Goal: Check status: Check status

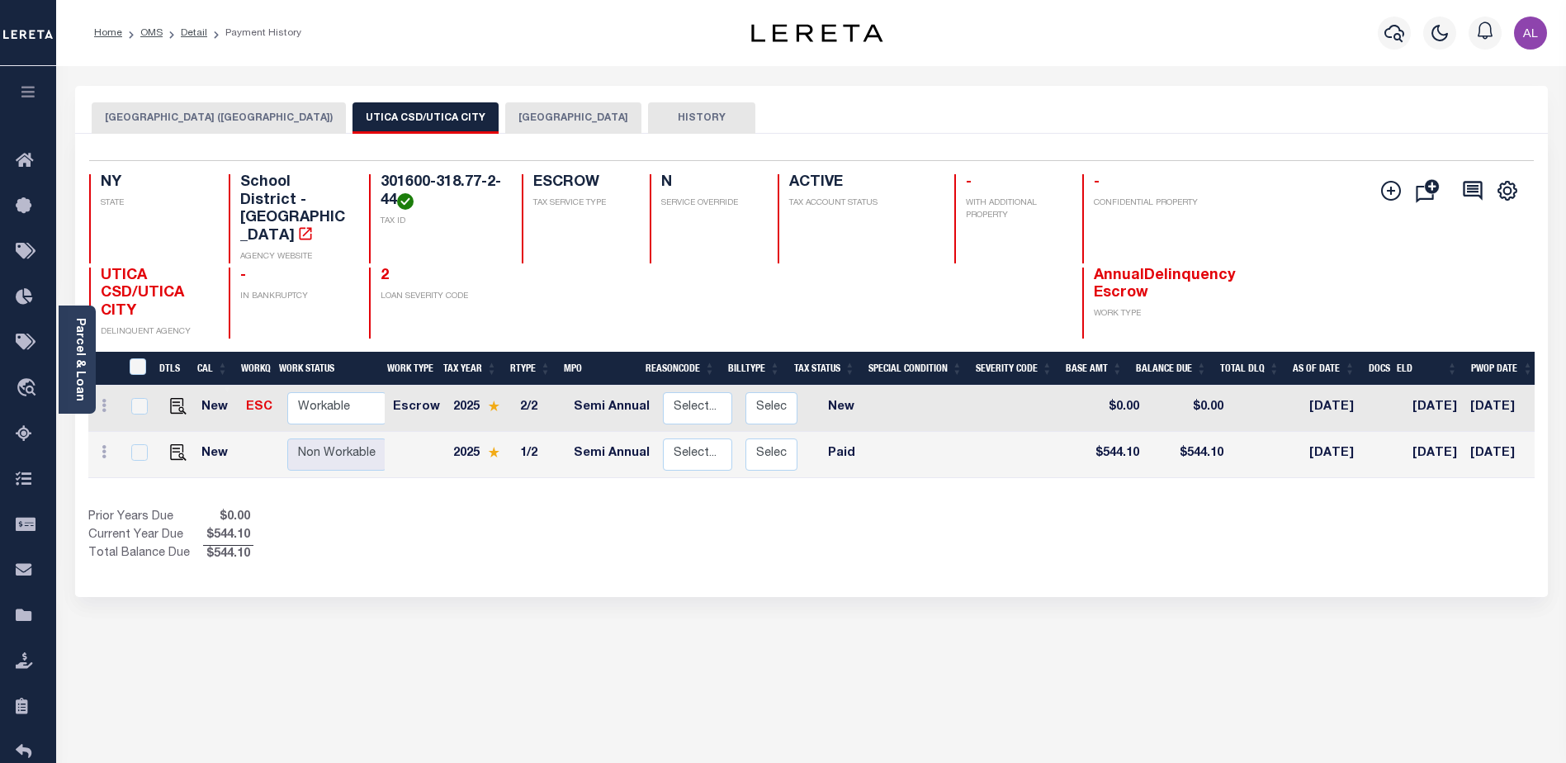
scroll to position [0, 227]
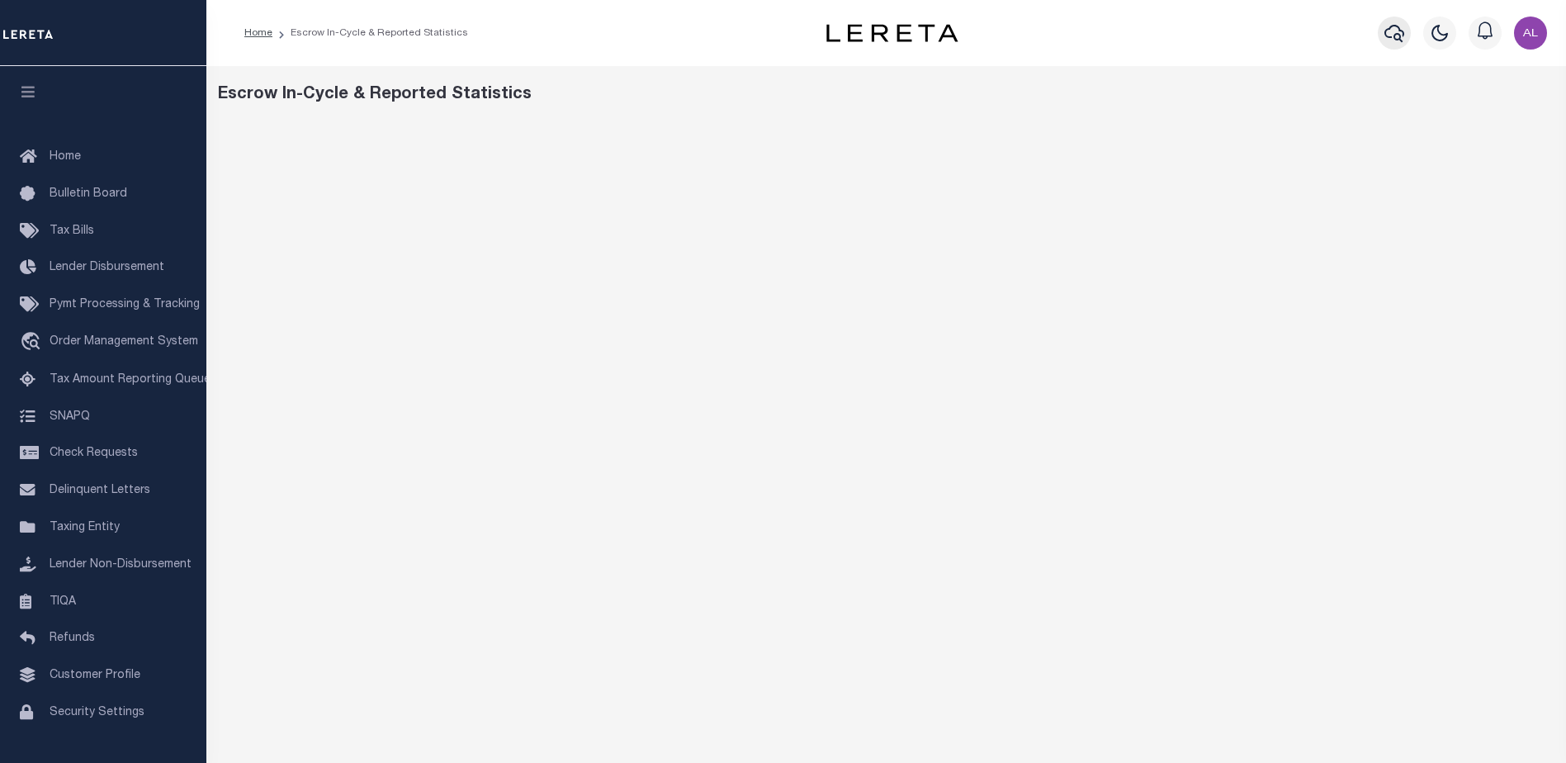
click at [1385, 31] on icon "button" at bounding box center [1394, 33] width 20 height 20
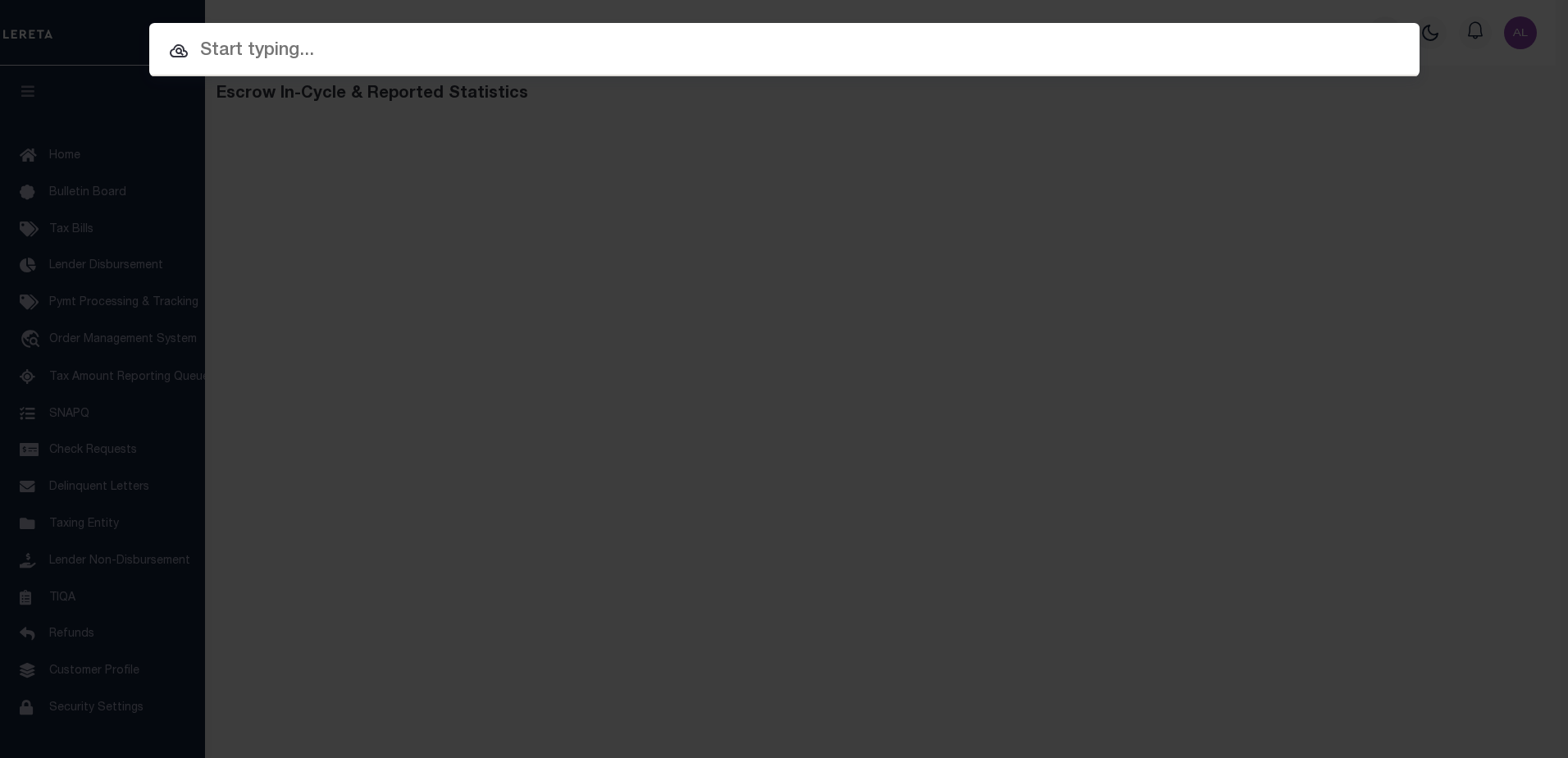
click at [217, 44] on input "text" at bounding box center [784, 51] width 1270 height 29
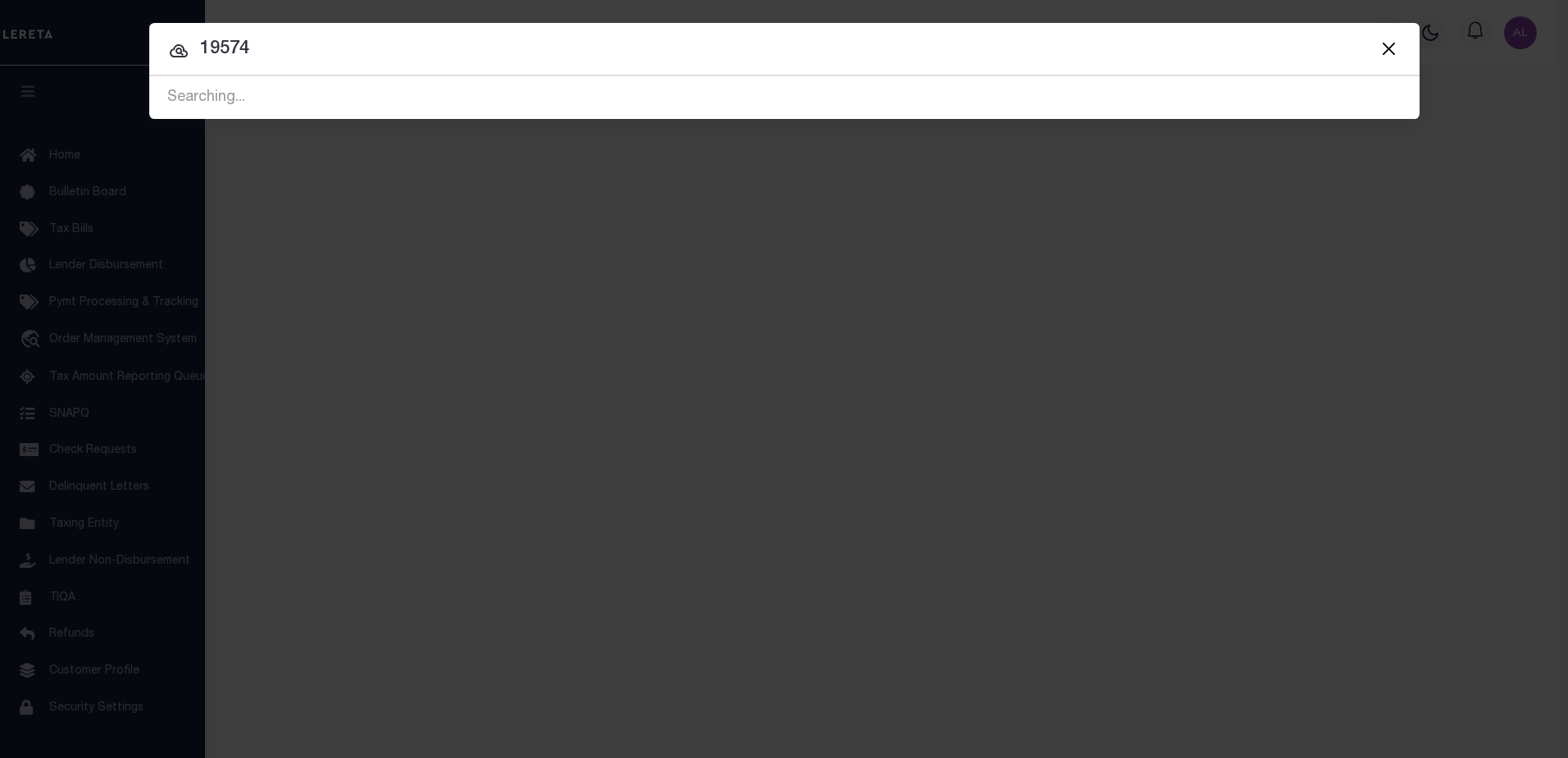
type input "19574"
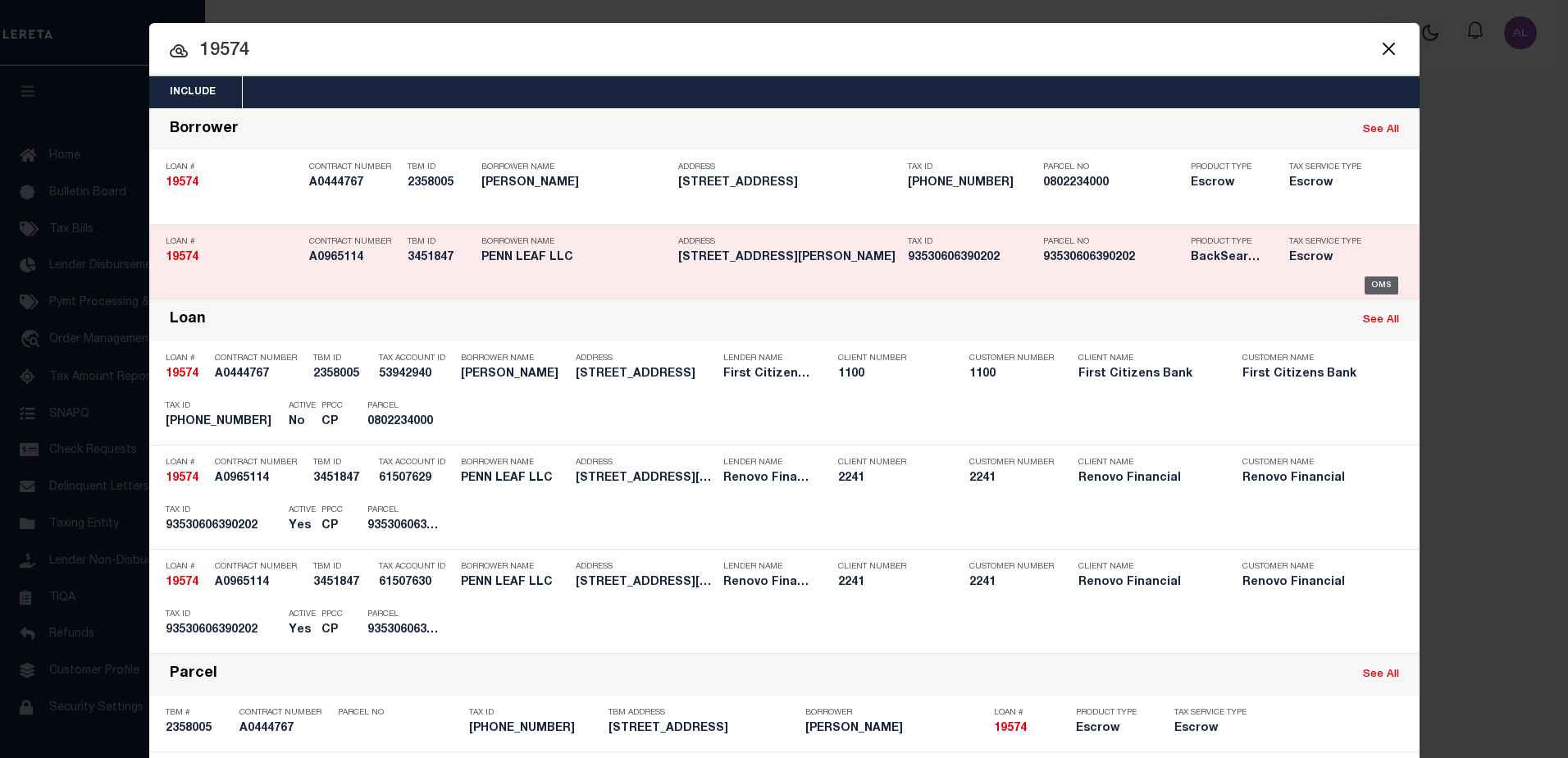
click at [1377, 280] on div "OMS" at bounding box center [1381, 285] width 34 height 18
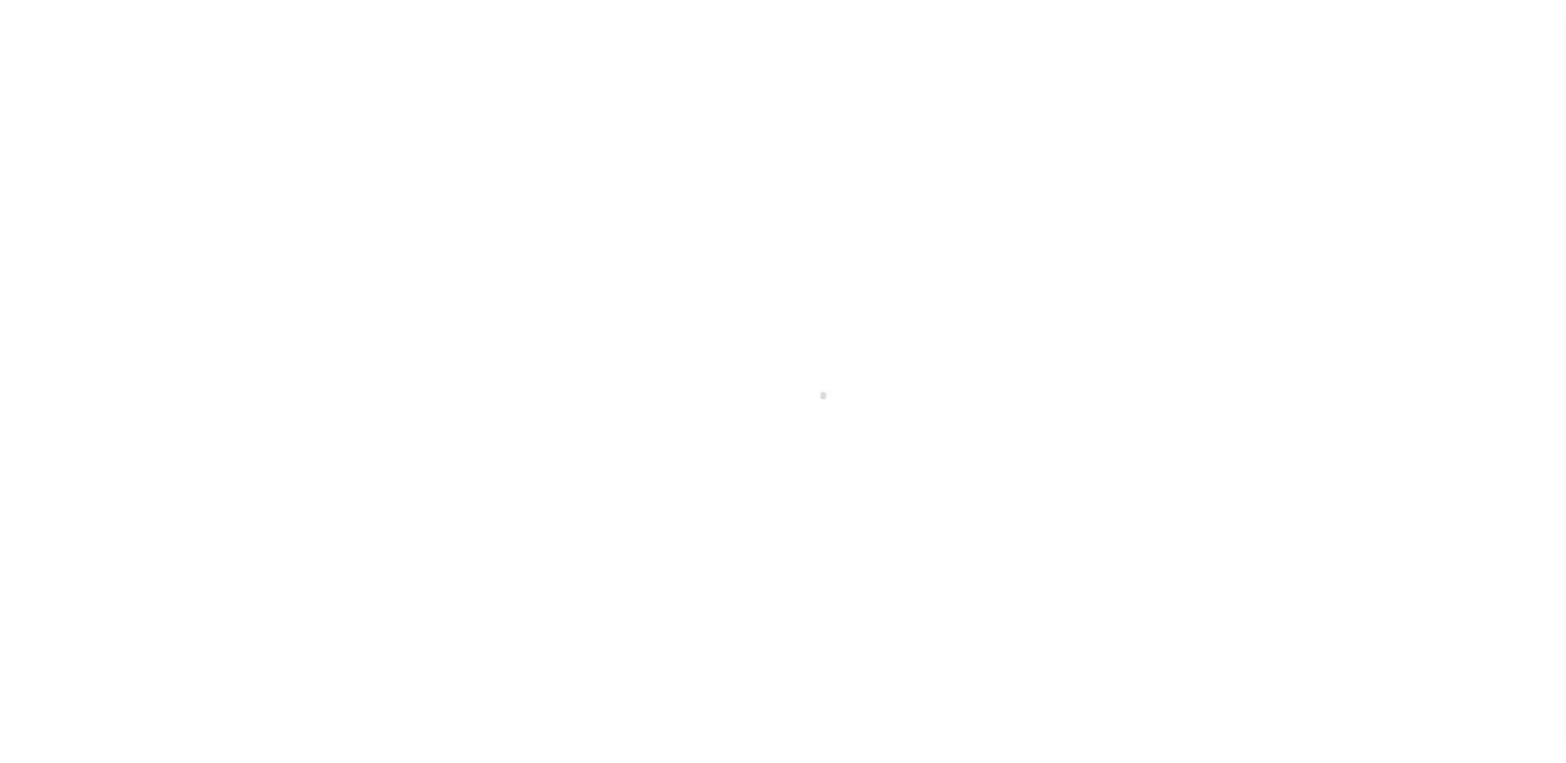
select select "400"
select select "Escrow"
type input "325 Kline Street"
select select
type input "Reading, PA 19611"
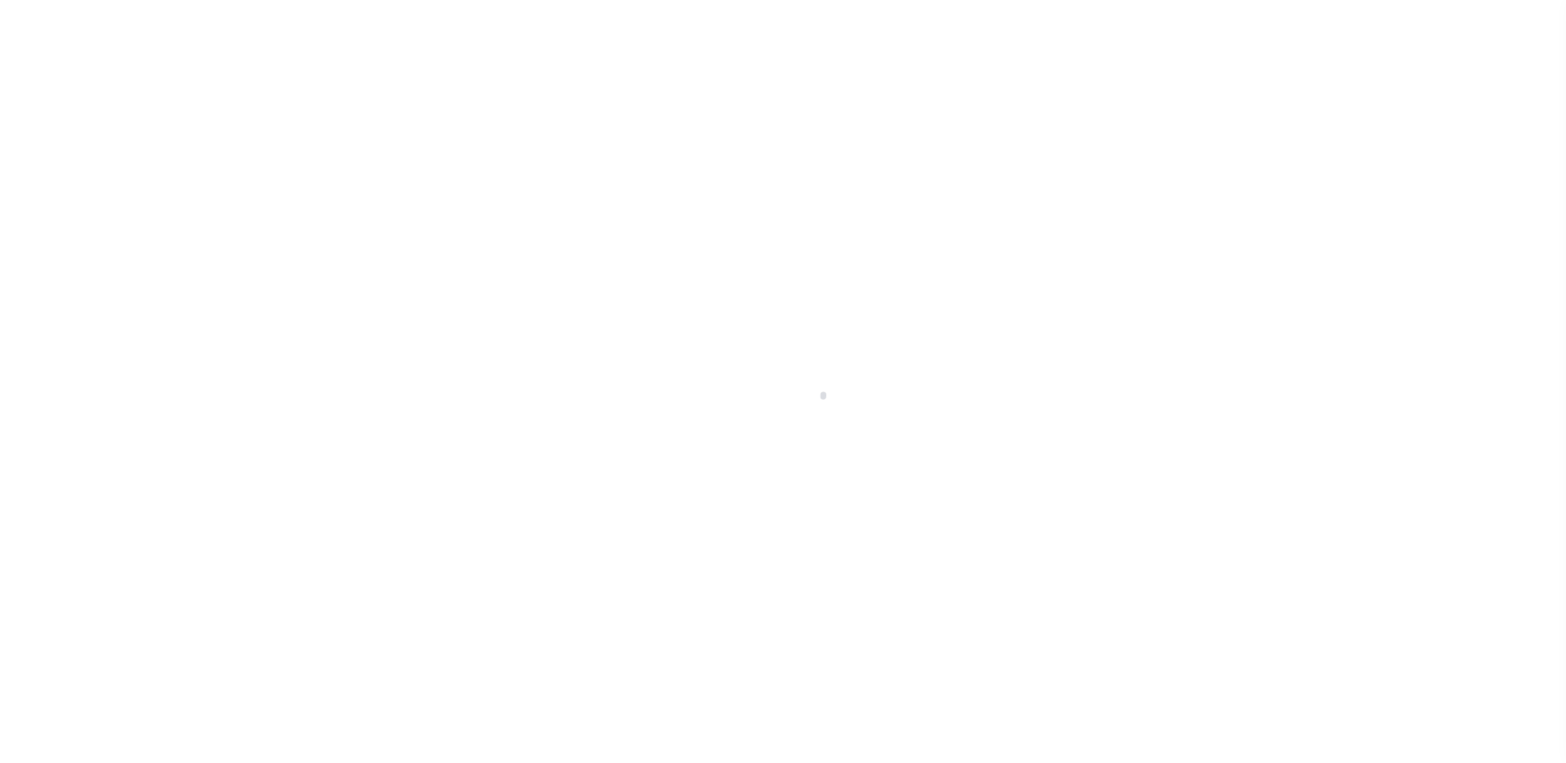
type input "a0kUS00000BeDmb"
type input "PA"
select select
type textarea "LEGAL REQUIRED"
select select "25066"
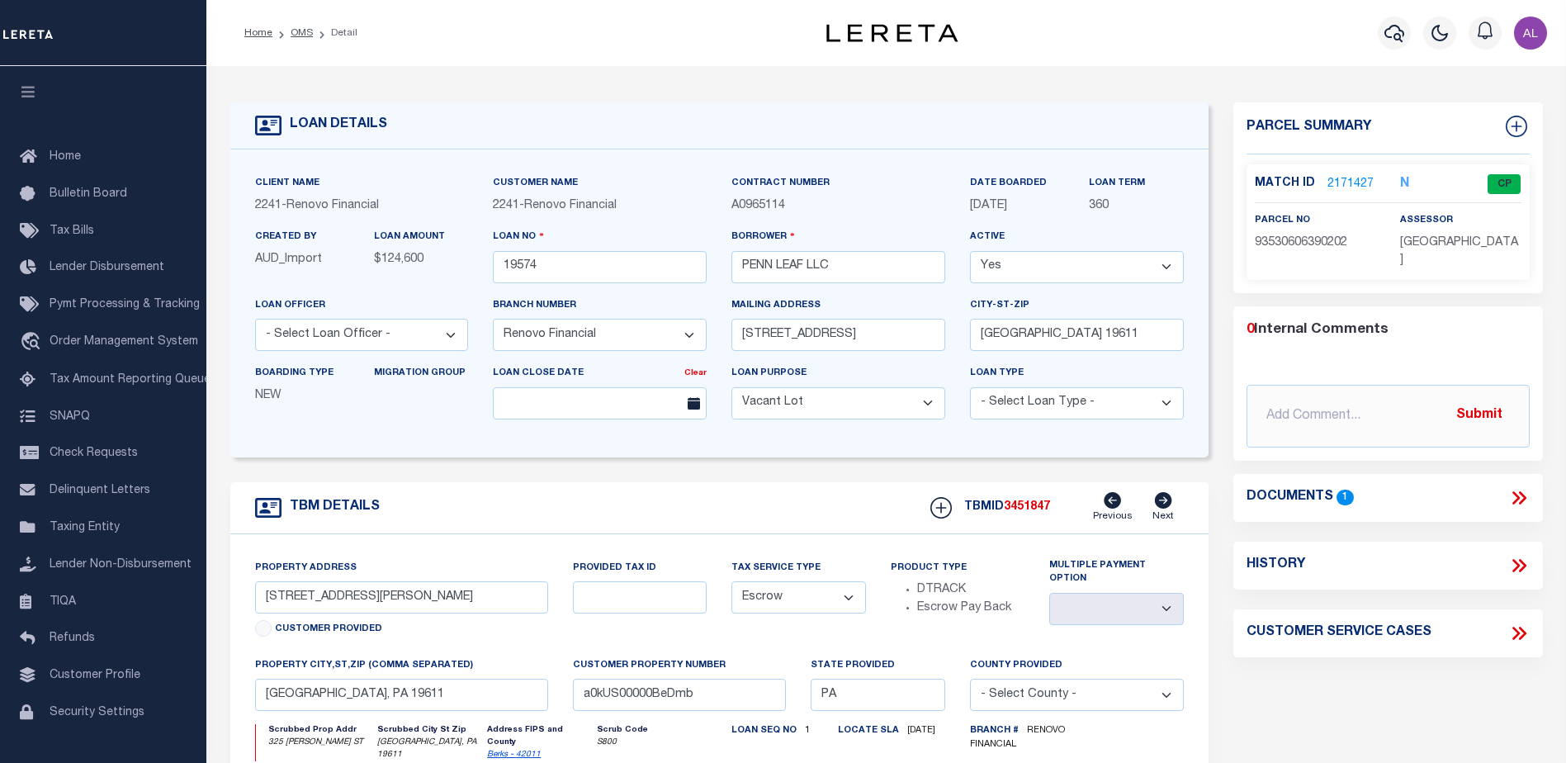
click at [1348, 176] on link "2171427" at bounding box center [1350, 184] width 46 height 17
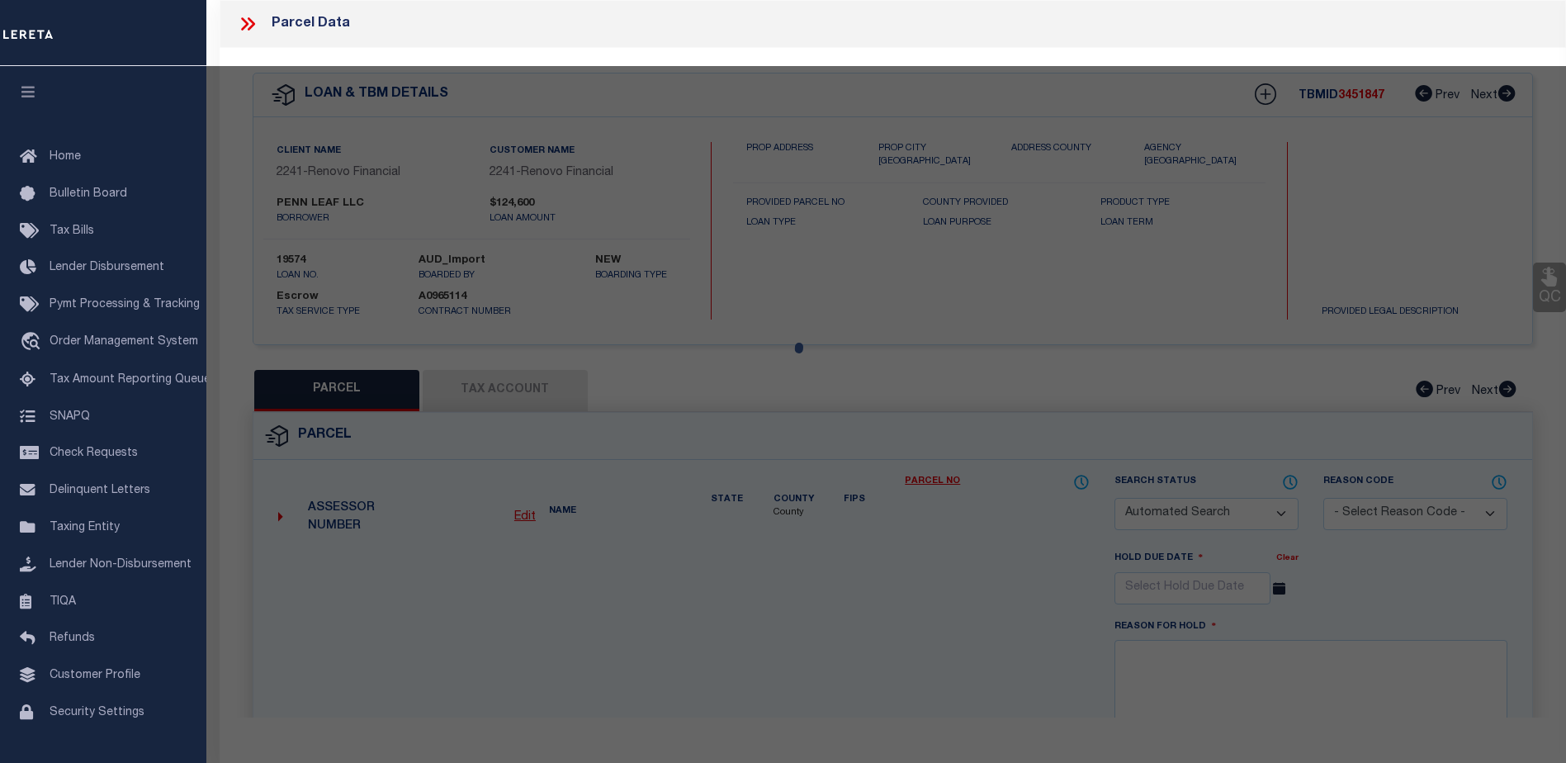
checkbox input "false"
select select "CP"
type input "PENN LEAF LLC"
select select "ATL"
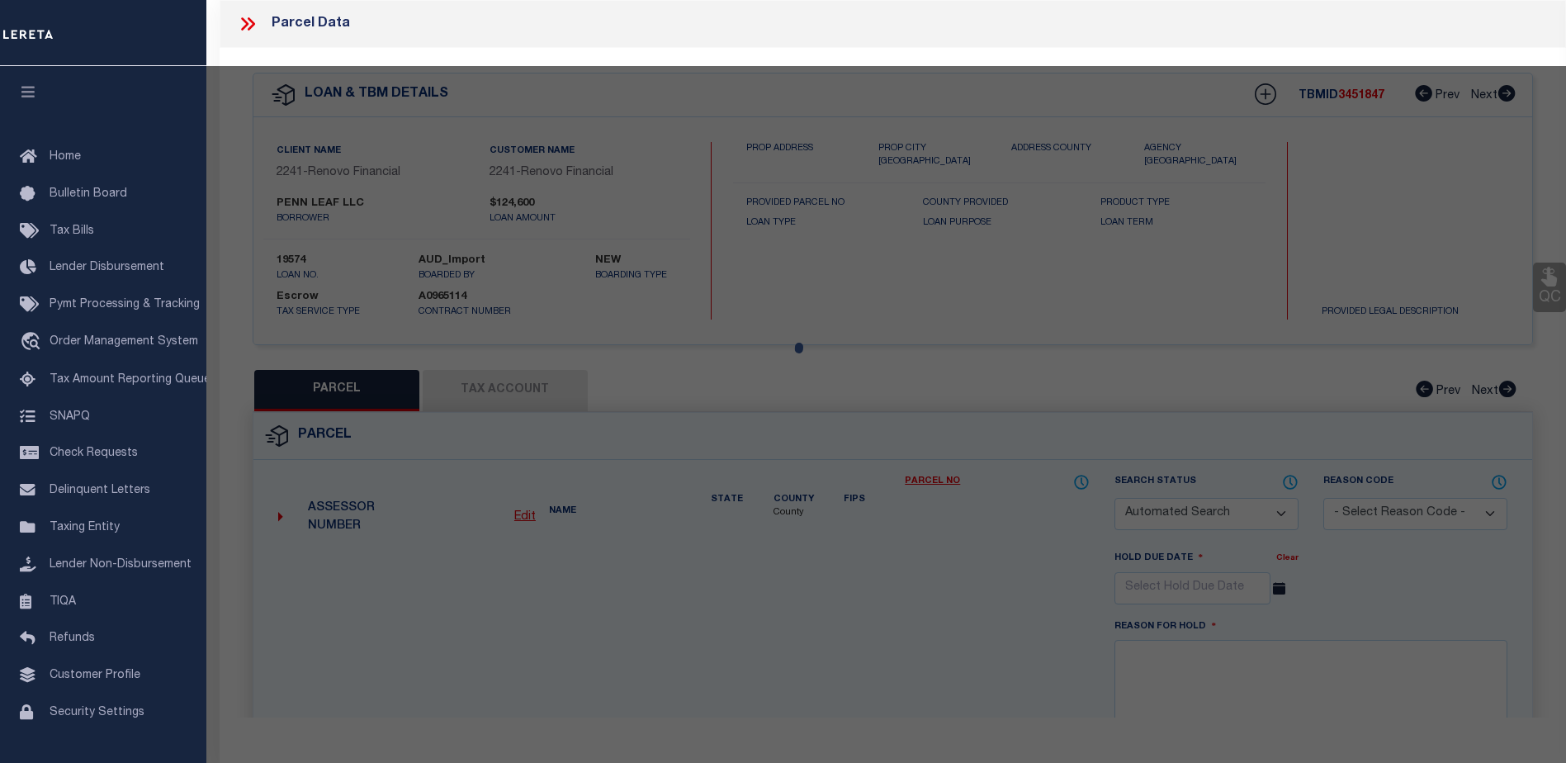
select select "ADD"
type input "[STREET_ADDRESS][PERSON_NAME]"
checkbox input "false"
type input "West Reading, PA 19611"
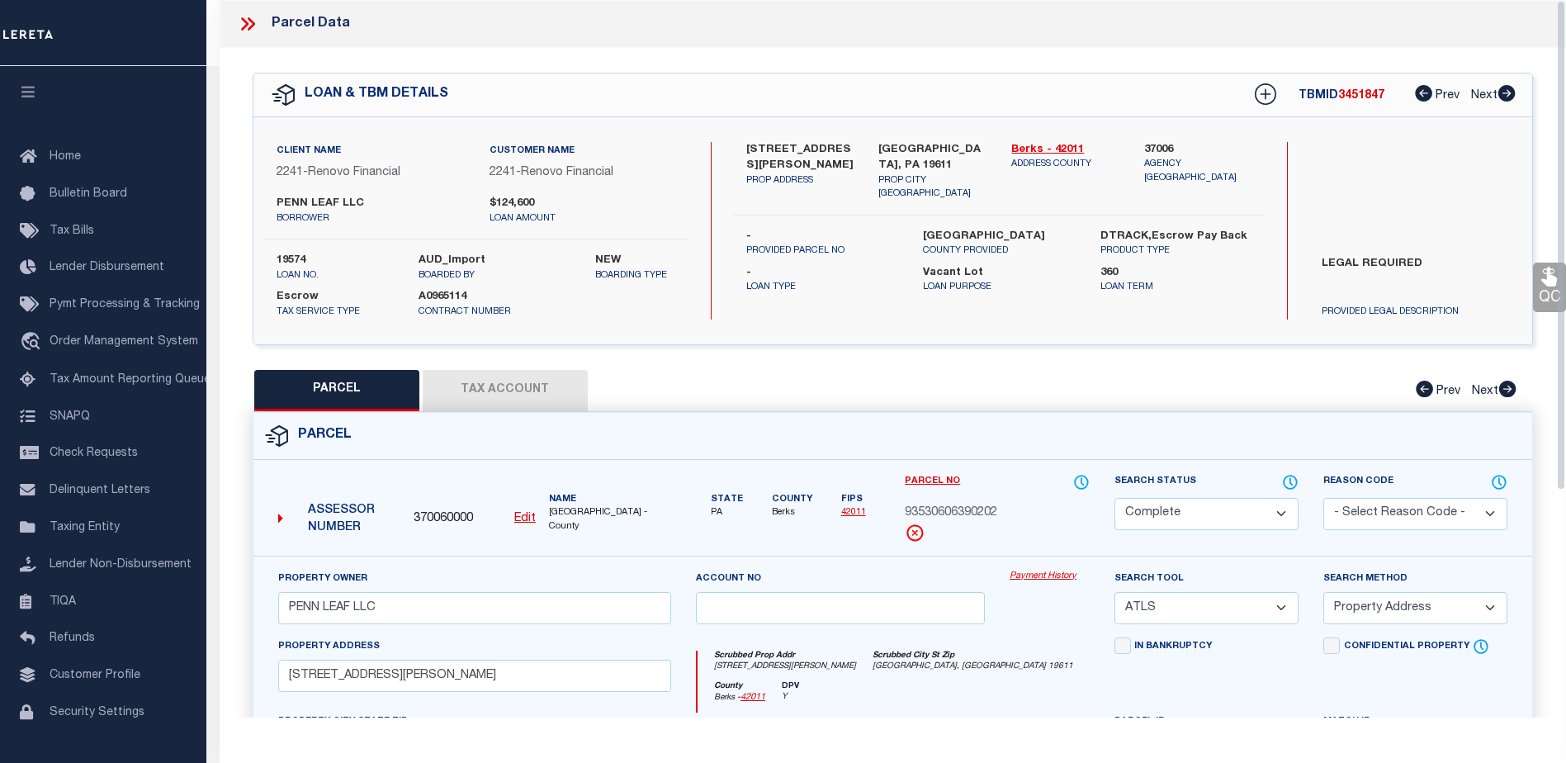
click at [1045, 579] on link "Payment History" at bounding box center [1049, 576] width 80 height 14
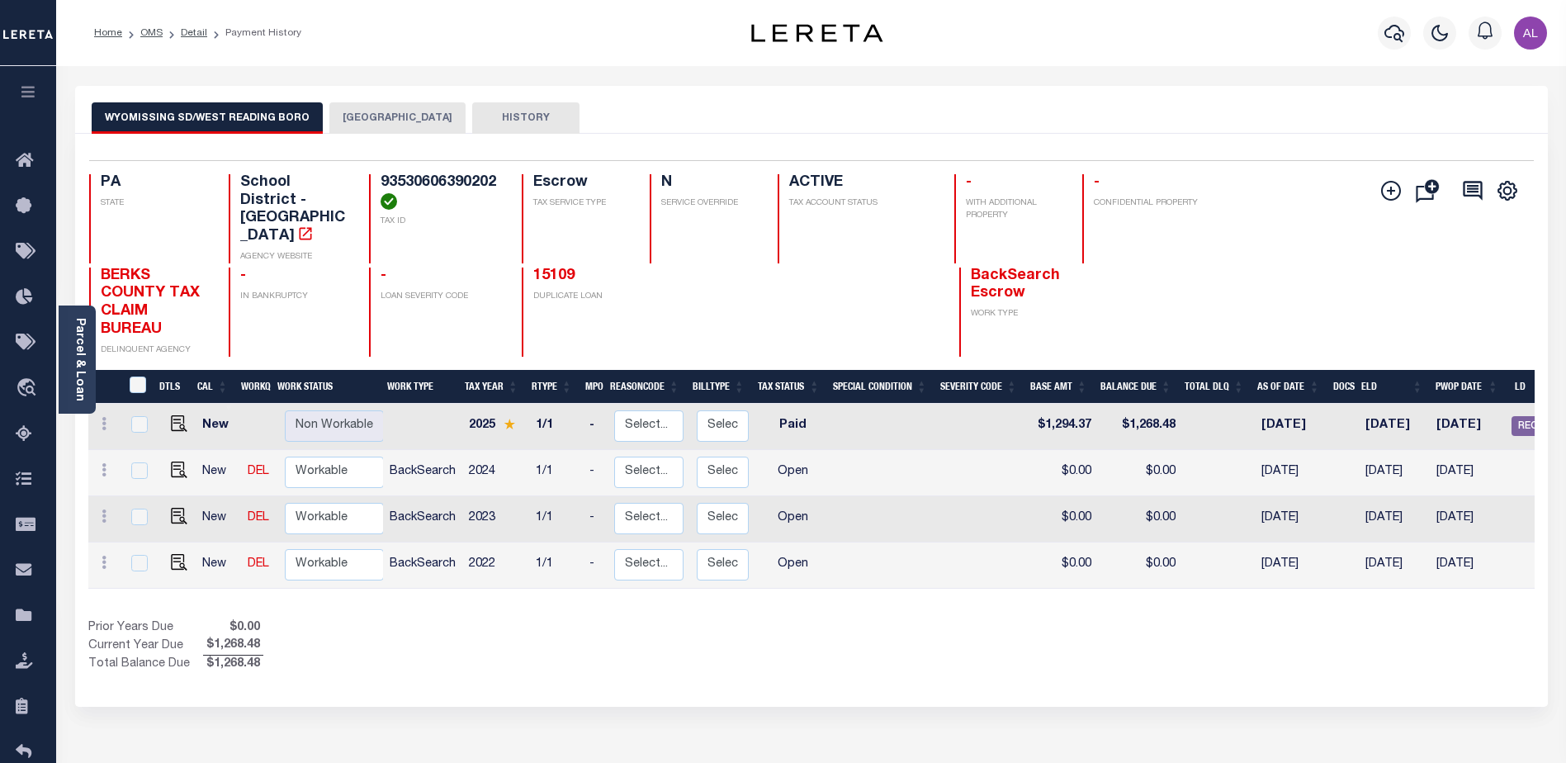
click at [395, 111] on button "WEST READING BOROUGH" at bounding box center [397, 117] width 136 height 31
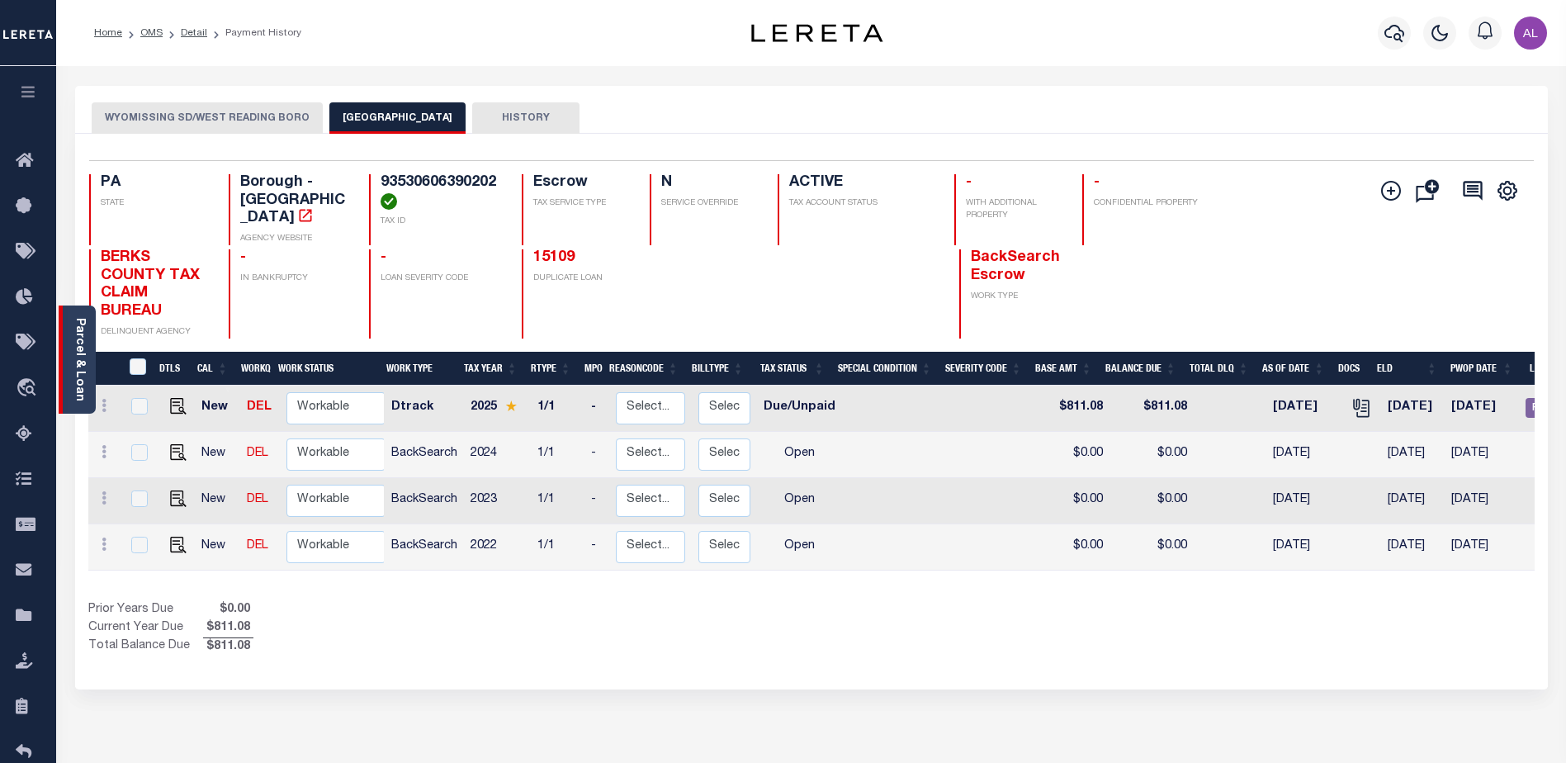
click at [79, 366] on link "Parcel & Loan" at bounding box center [79, 359] width 12 height 83
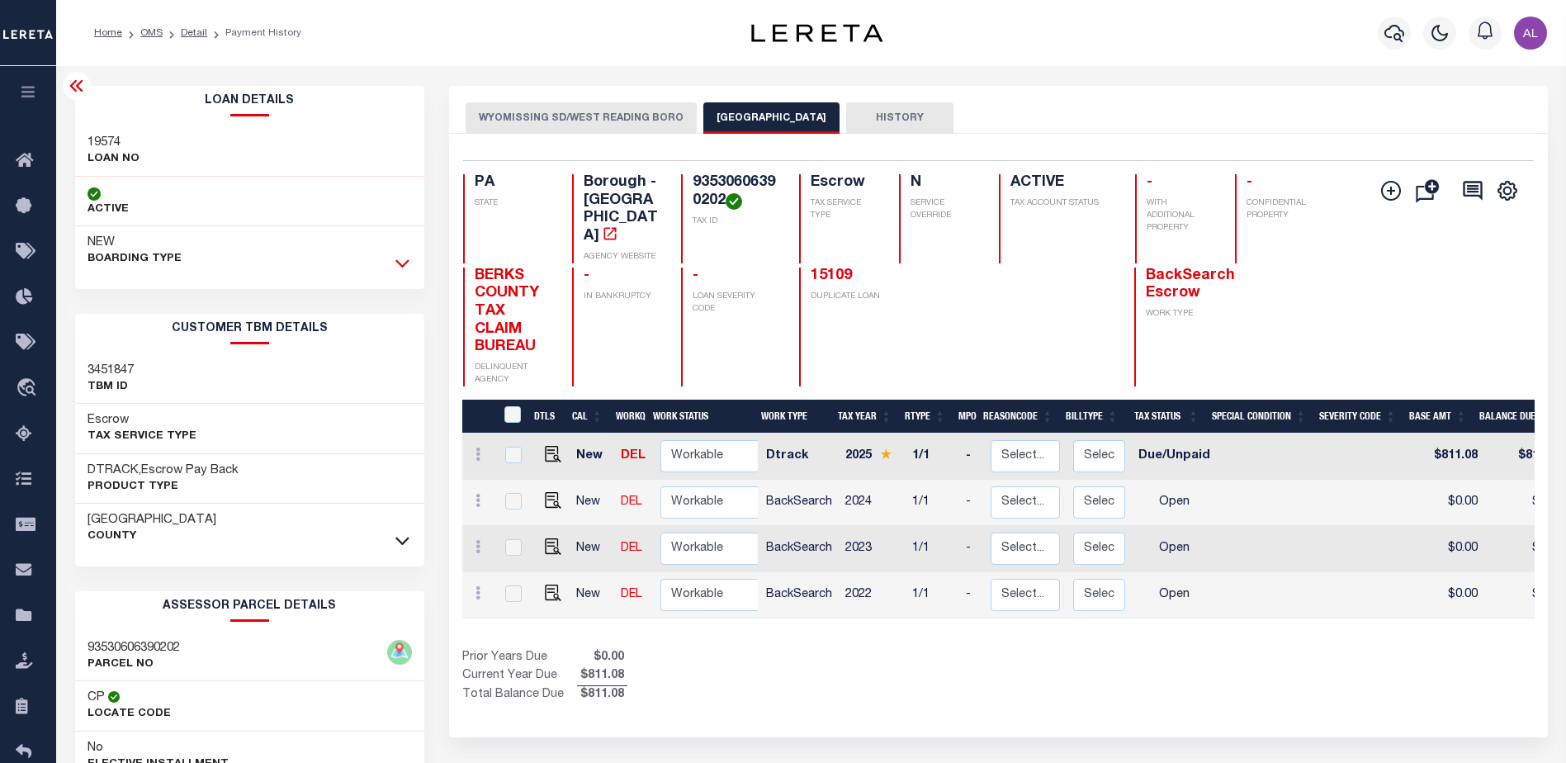
click at [403, 263] on icon at bounding box center [402, 262] width 14 height 17
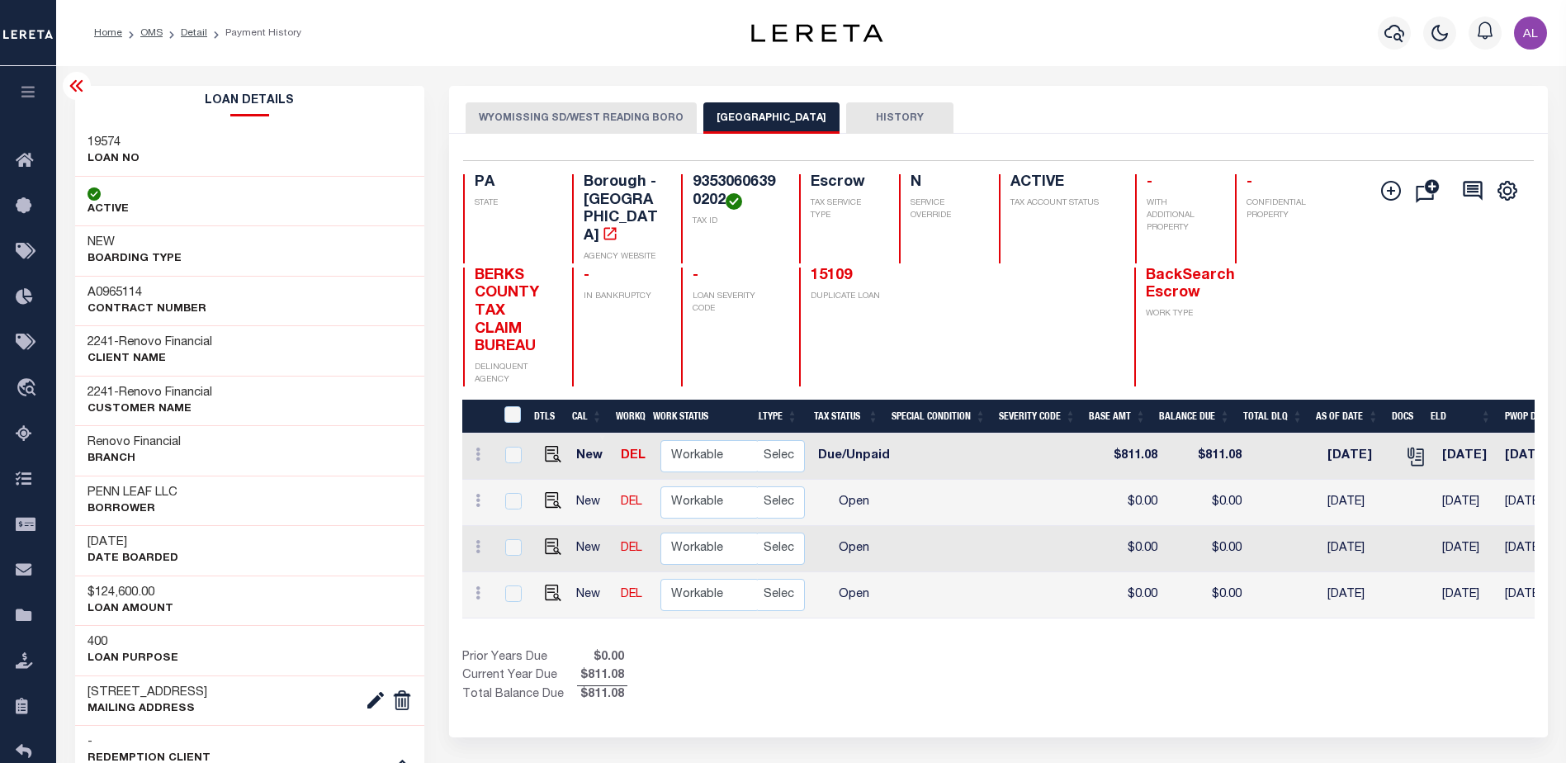
scroll to position [0, 440]
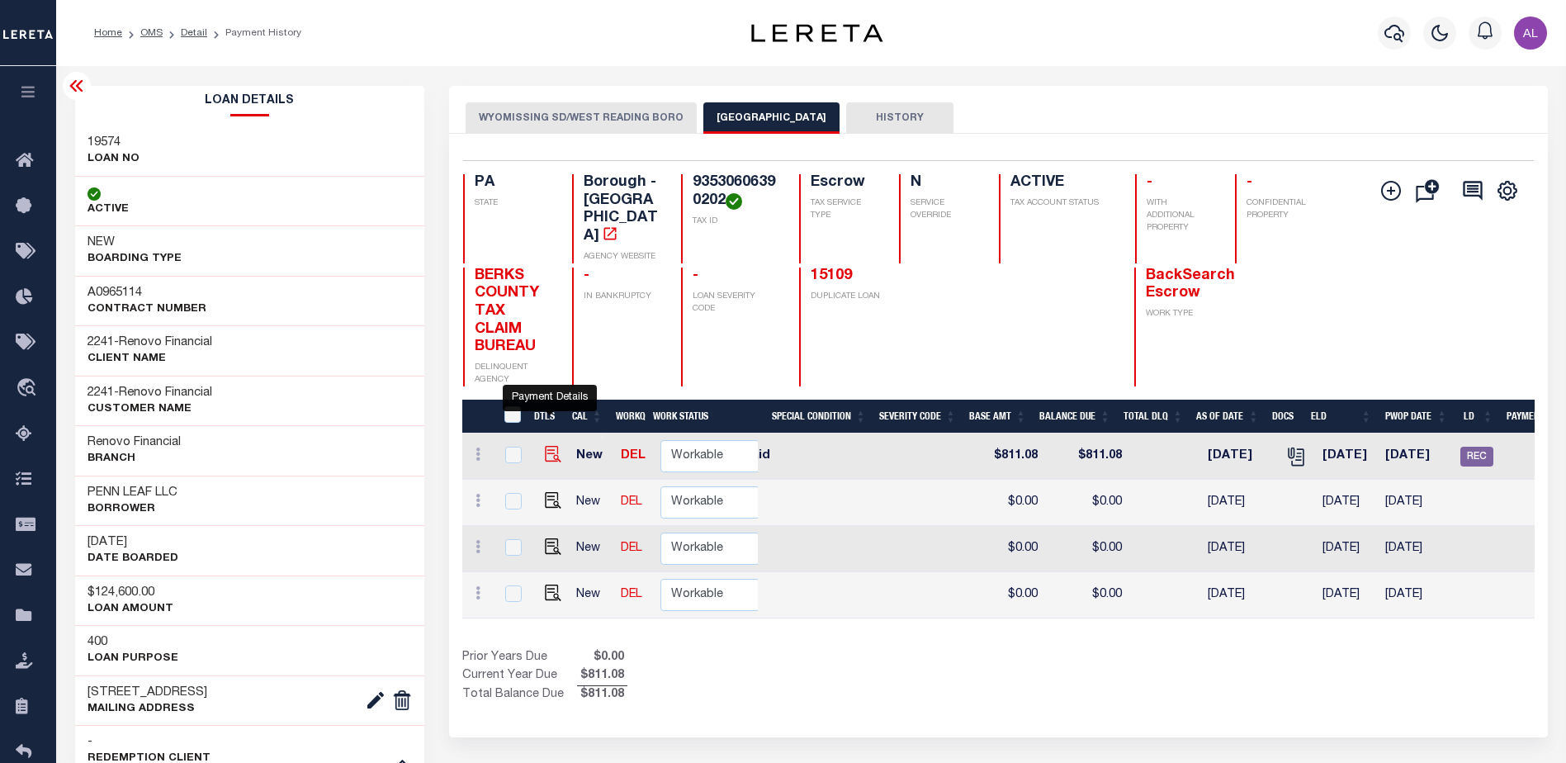
click at [546, 446] on img "" at bounding box center [553, 454] width 17 height 17
checkbox input "true"
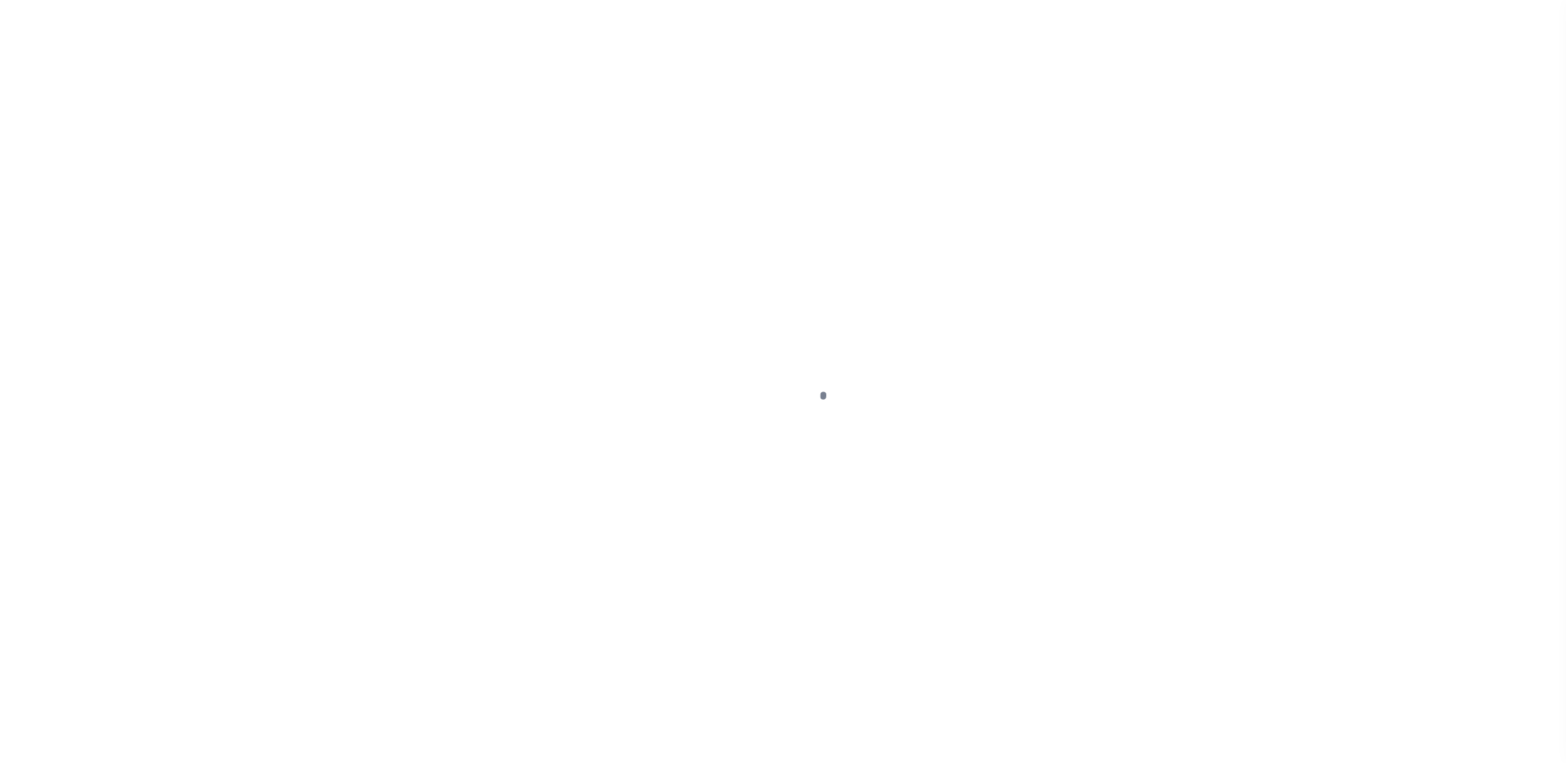
select select "DUE"
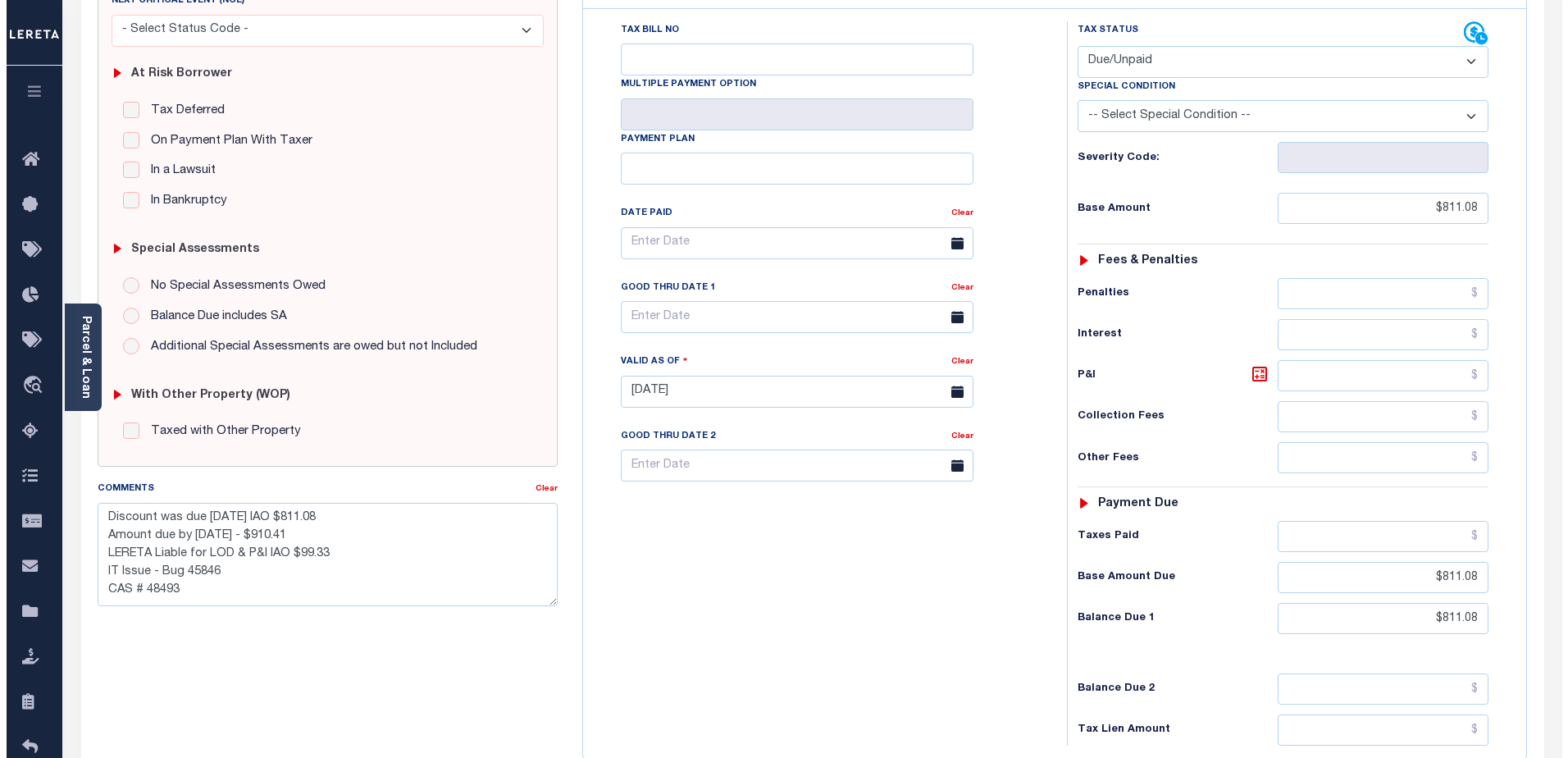
scroll to position [75, 0]
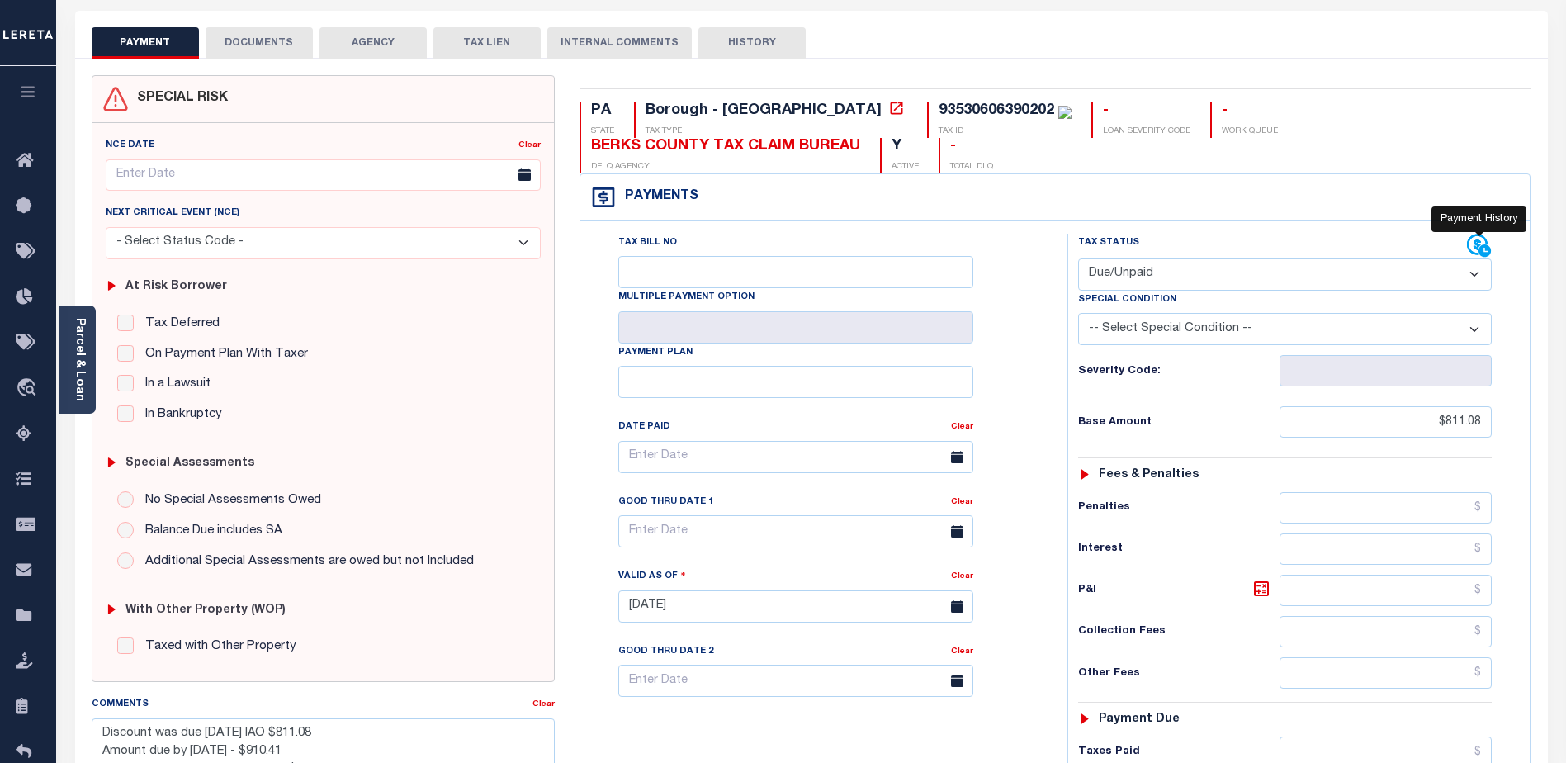
click at [1472, 242] on icon at bounding box center [1479, 246] width 25 height 25
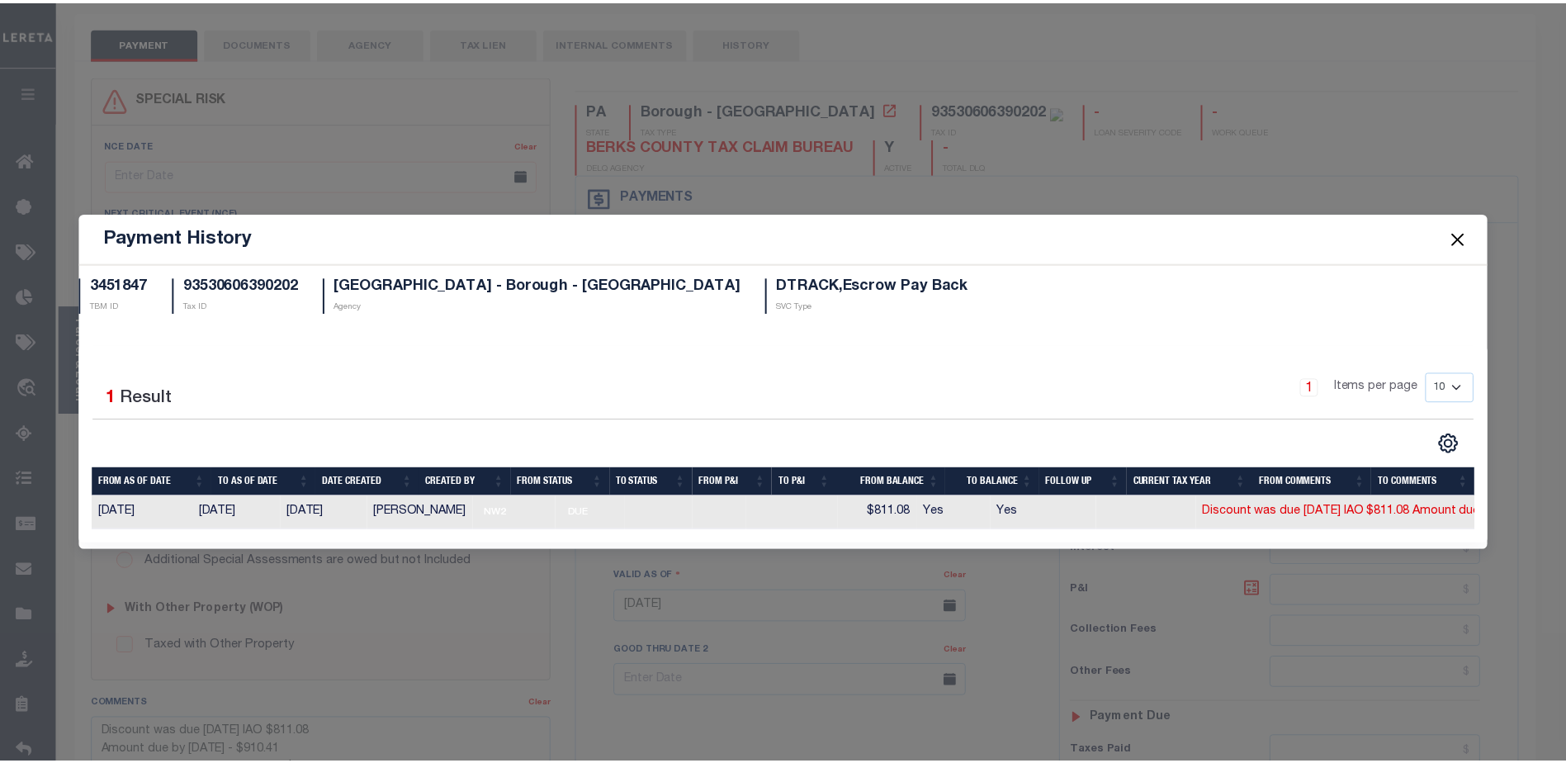
scroll to position [0, 22]
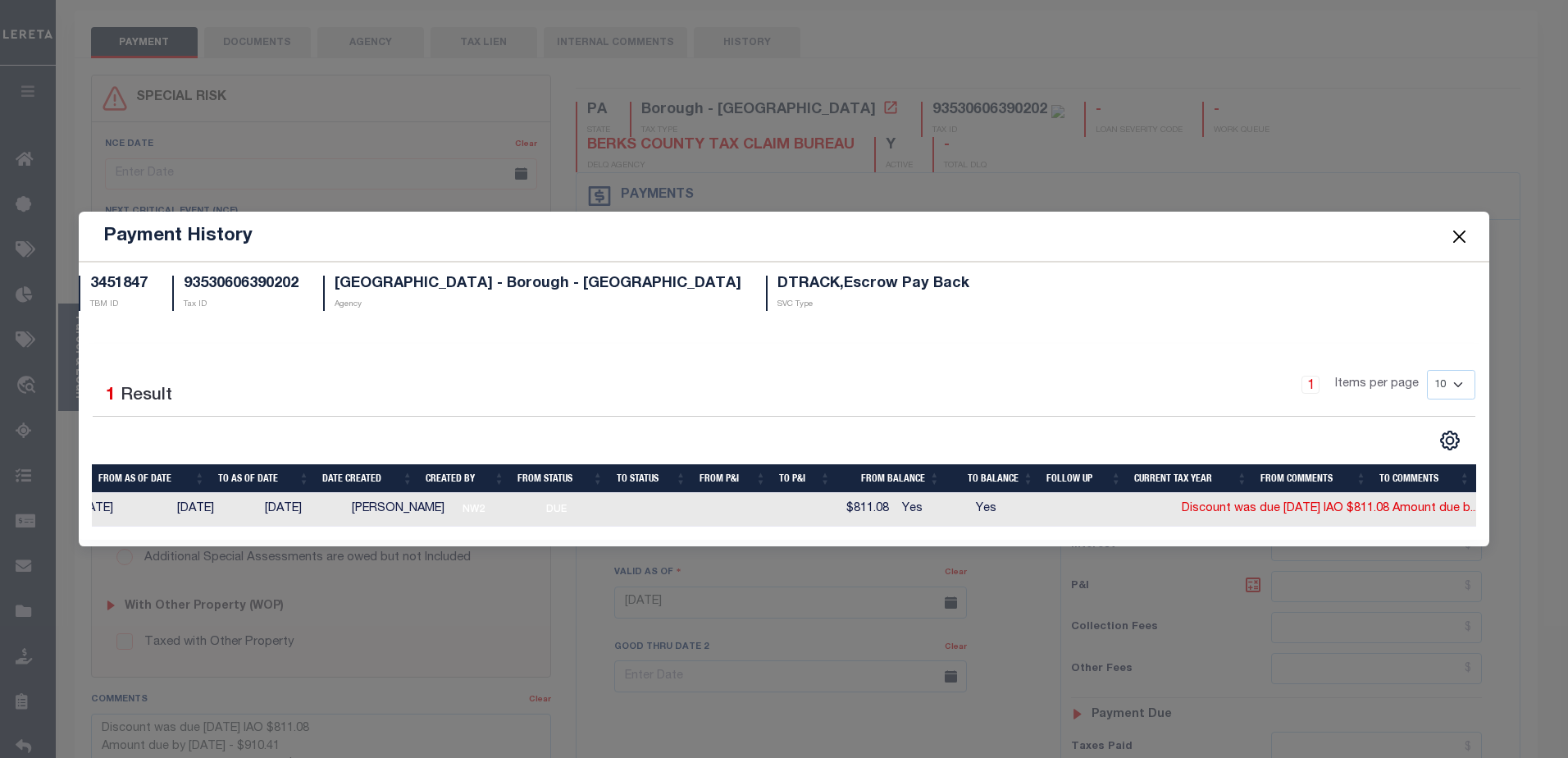
click at [1461, 229] on button "Close" at bounding box center [1458, 235] width 21 height 21
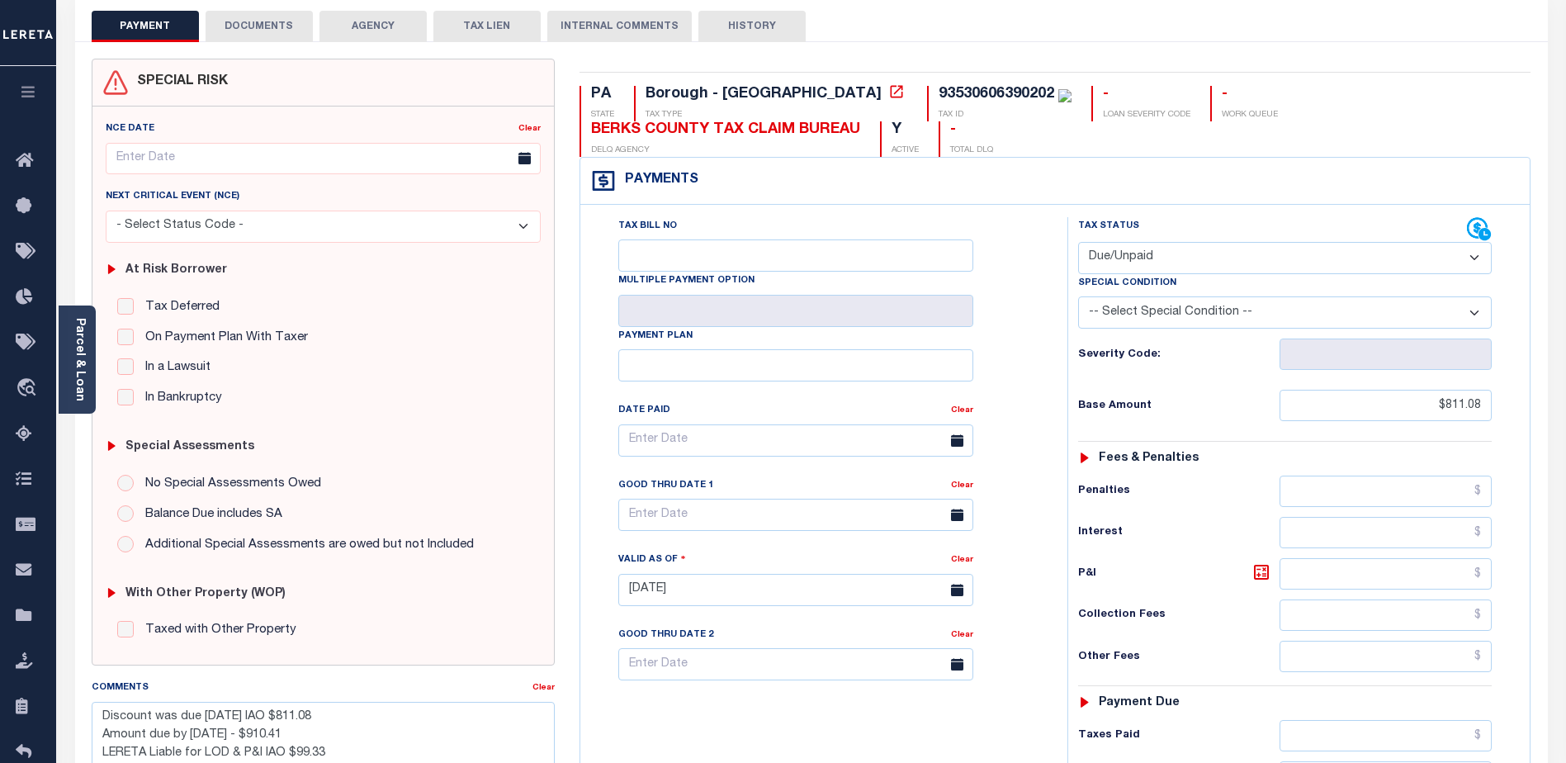
scroll to position [75, 0]
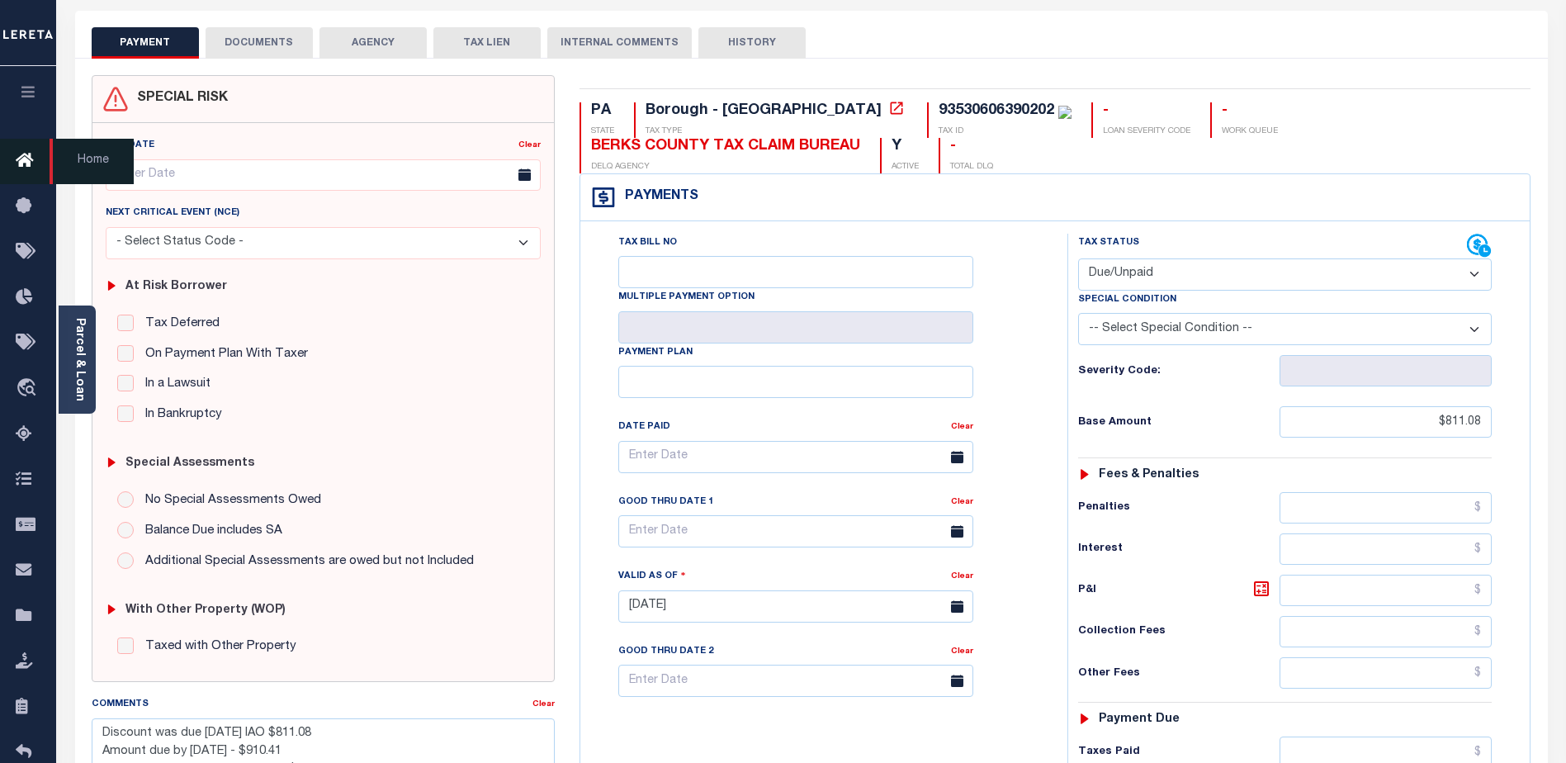
click at [28, 159] on icon at bounding box center [29, 161] width 26 height 21
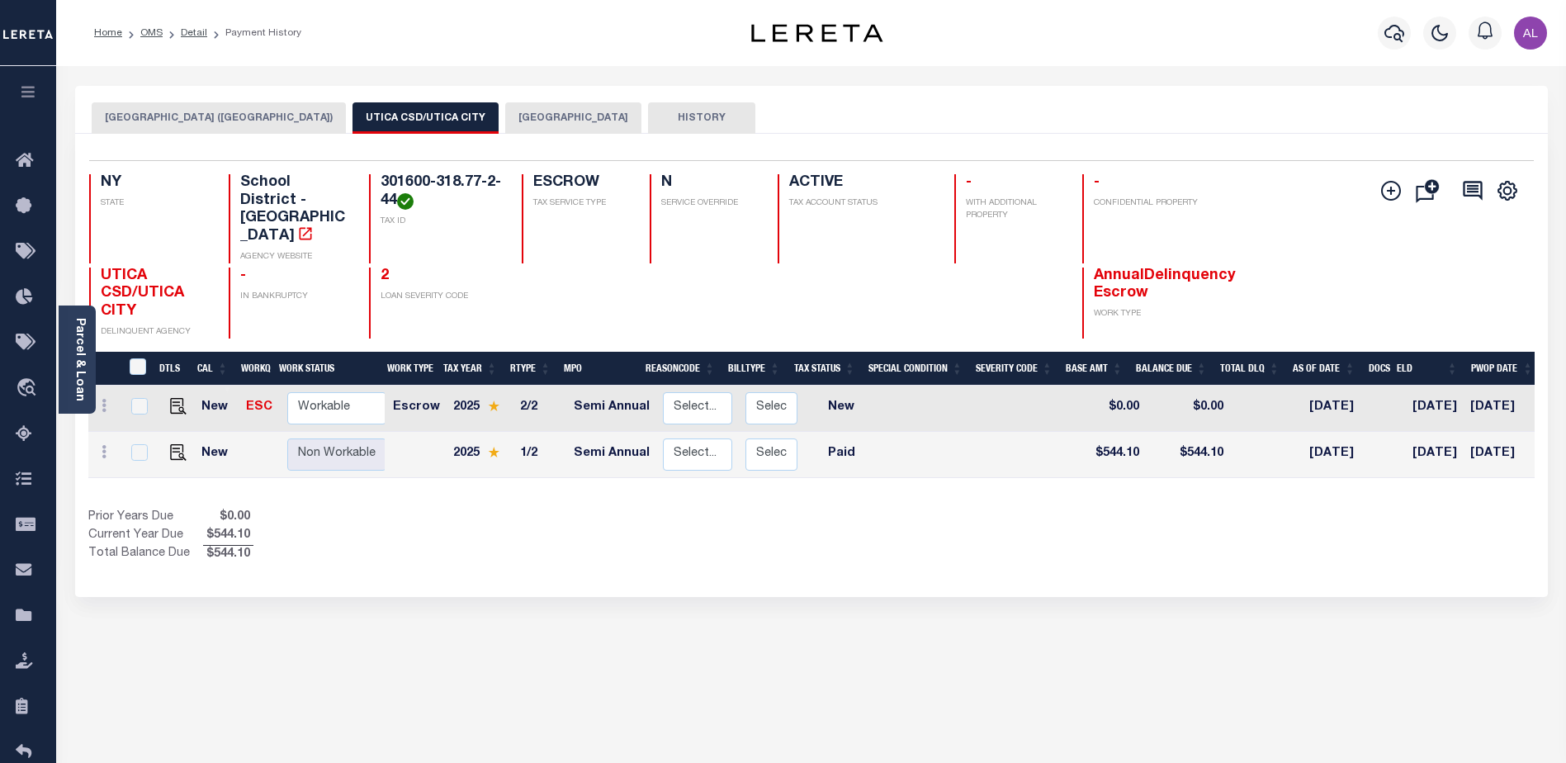
scroll to position [0, 227]
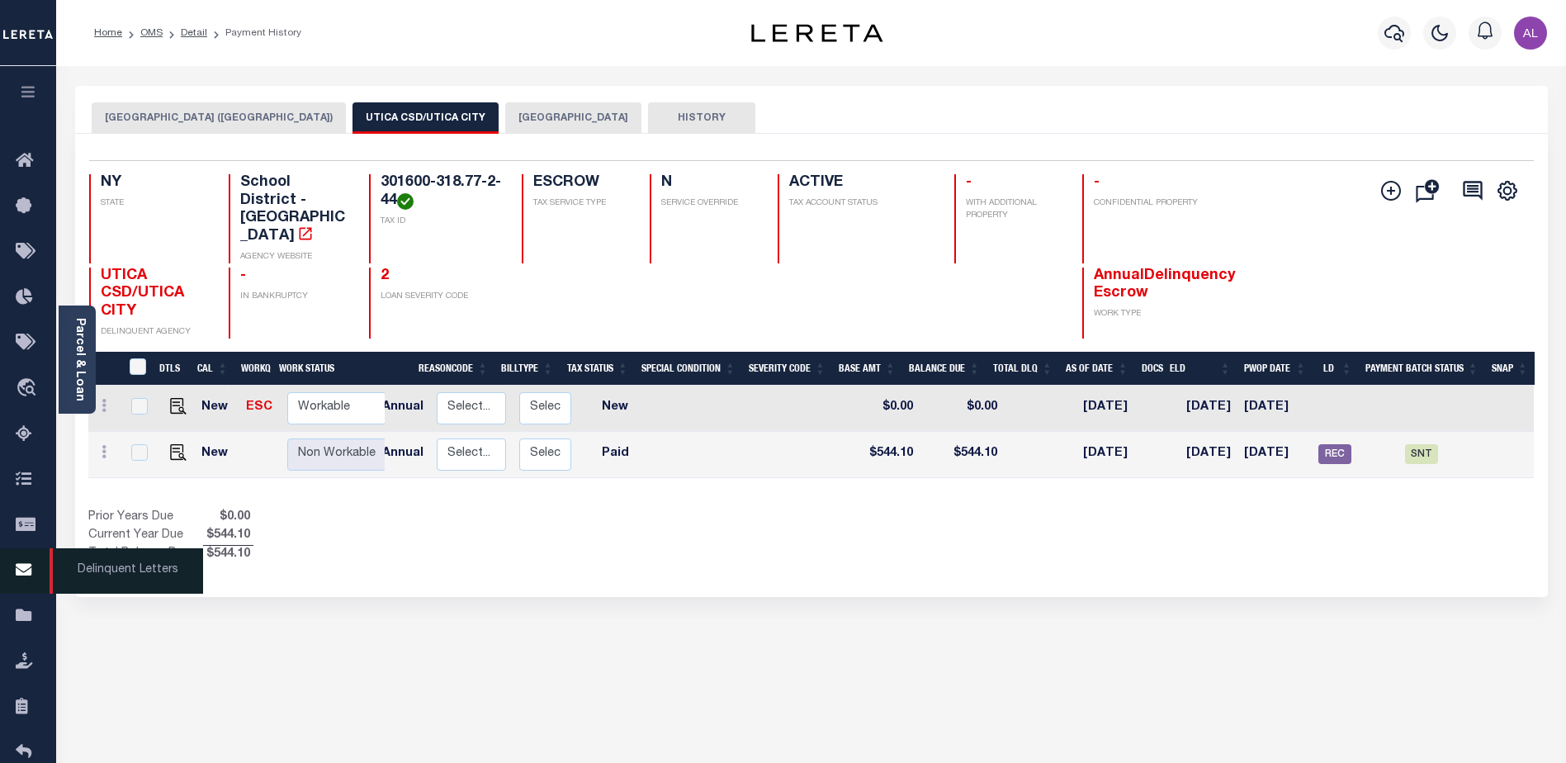
click at [27, 568] on icon at bounding box center [29, 570] width 26 height 21
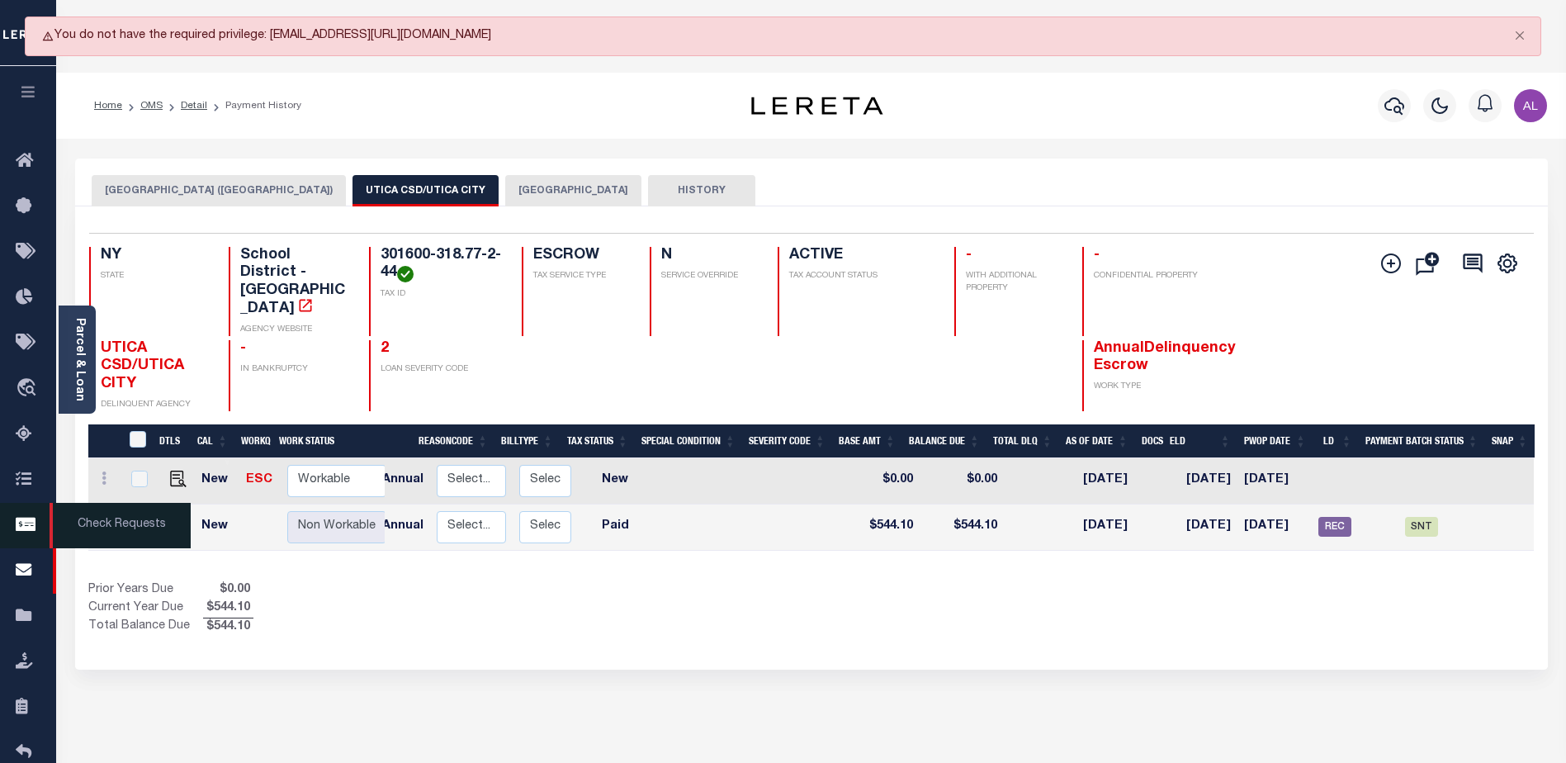
click at [28, 527] on icon at bounding box center [29, 525] width 26 height 21
